Goal: Find specific page/section: Find specific page/section

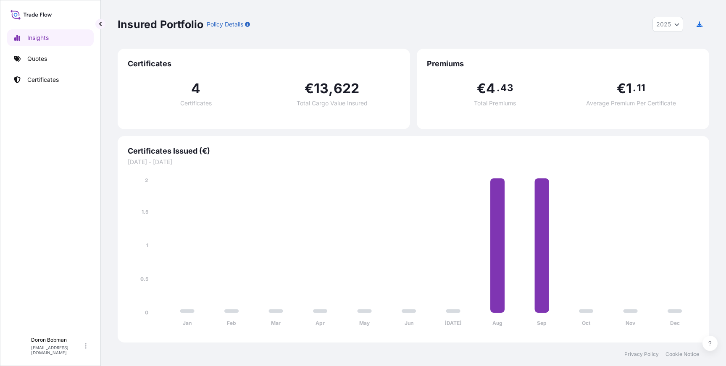
select select "2025"
click at [513, 12] on div "Insured Portfolio Policy Details 2025 2025 2024 2023 2022" at bounding box center [414, 24] width 592 height 49
click at [39, 53] on link "Quotes" at bounding box center [50, 58] width 87 height 17
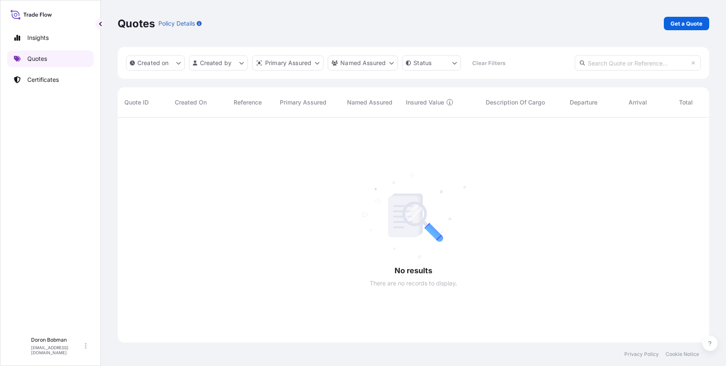
scroll to position [255, 592]
click at [32, 34] on p "Insights" at bounding box center [37, 38] width 21 height 8
select select "2025"
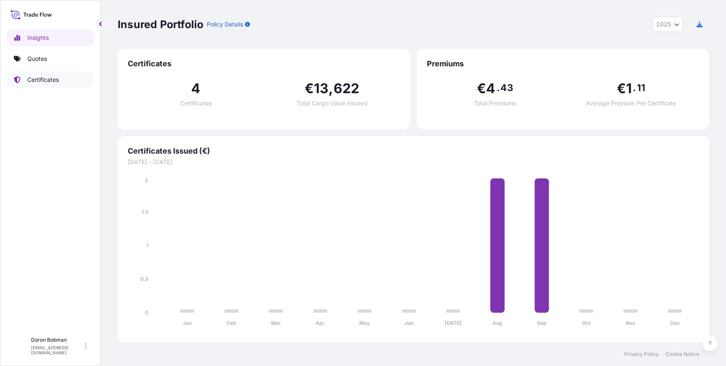
click at [47, 79] on p "Certificates" at bounding box center [43, 80] width 32 height 8
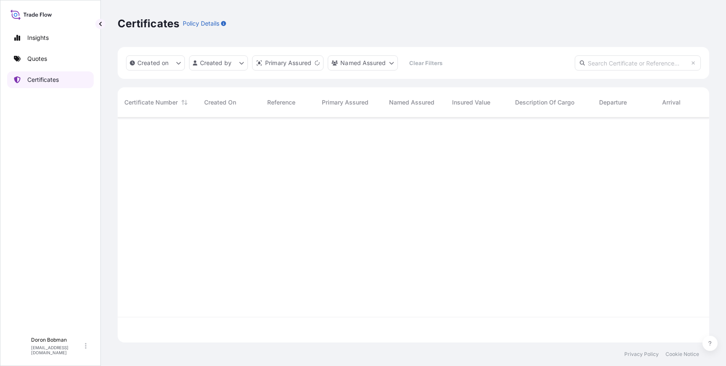
scroll to position [230, 592]
